Goal: Submit feedback/report problem

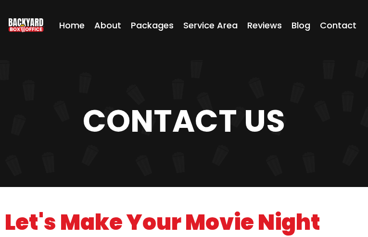
type input "N/A"
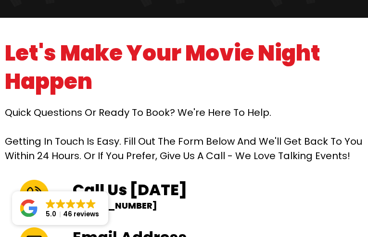
type input "[PERSON_NAME]"
type input "Visionary Logistics Group"
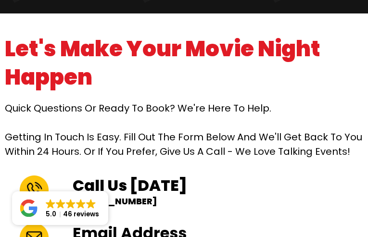
type input "[PHONE_NUMBER]"
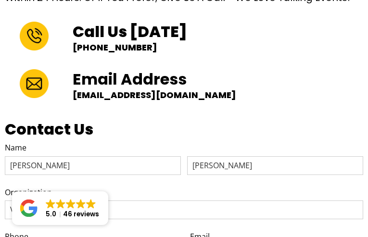
type input "[EMAIL_ADDRESS][DOMAIN_NAME]"
type textarea "Hey, Saw "flavors" on your site; could be a typo. You might confirm quickly wit…"
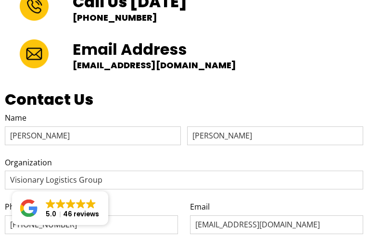
checkbox input "true"
type textarea "Hey, Saw "flavors" on your site; could be a typo. You might confirm quickly wit…"
